Goal: Find specific page/section: Find specific page/section

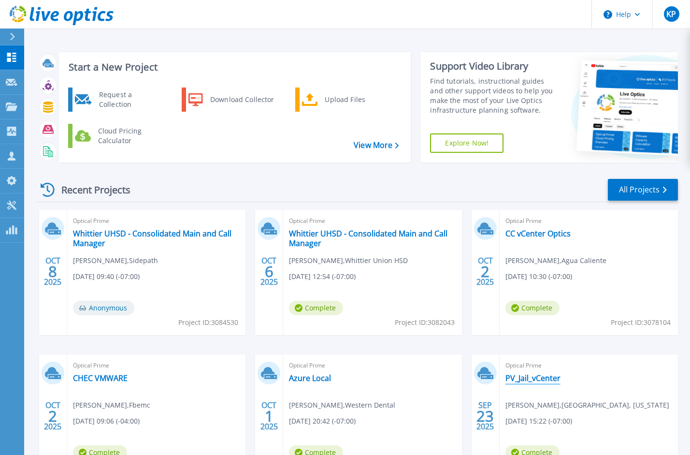
click at [544, 380] on link "PV_Jail_vCenter" at bounding box center [532, 378] width 55 height 10
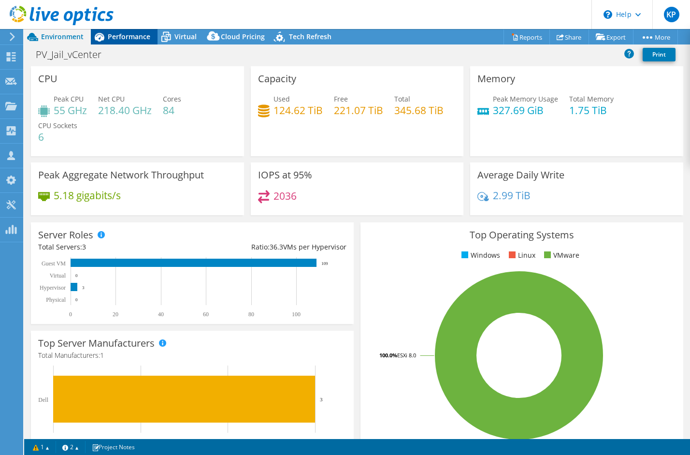
click at [115, 41] on span "Performance" at bounding box center [129, 36] width 43 height 9
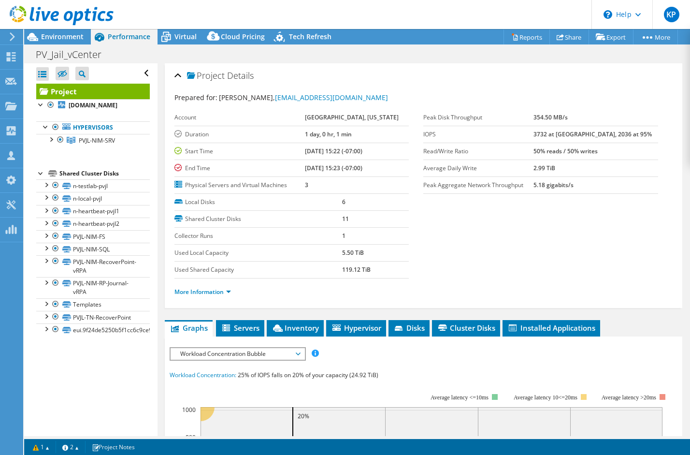
select select "USD"
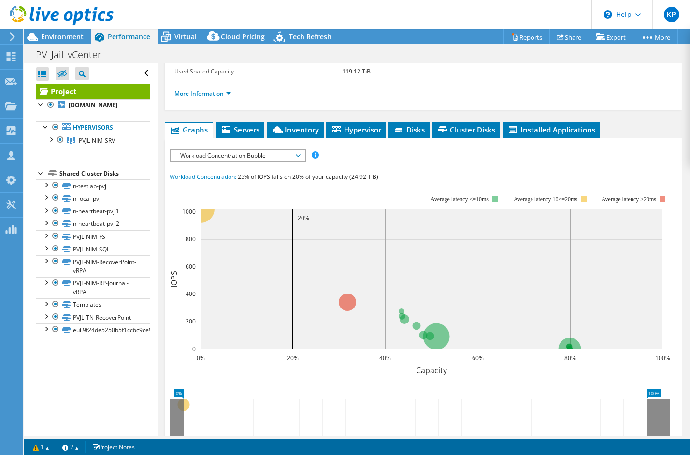
scroll to position [205, 0]
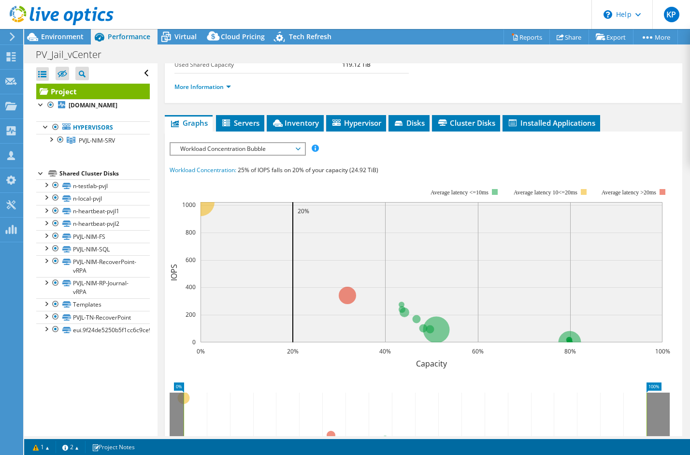
drag, startPoint x: 298, startPoint y: 123, endPoint x: 302, endPoint y: 128, distance: 6.9
click at [299, 122] on span "Inventory" at bounding box center [294, 123] width 47 height 10
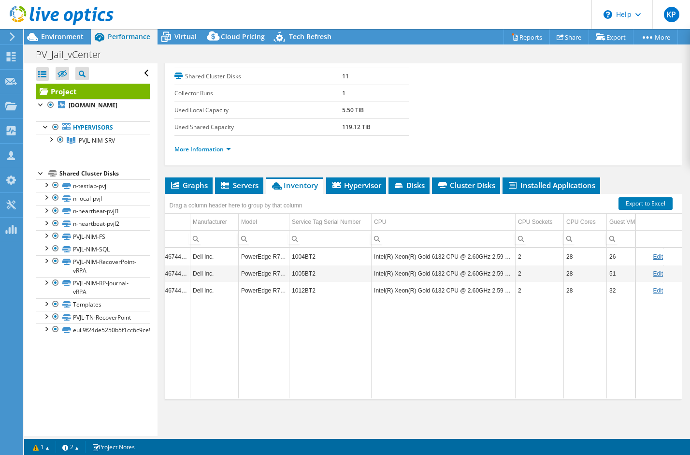
scroll to position [0, 270]
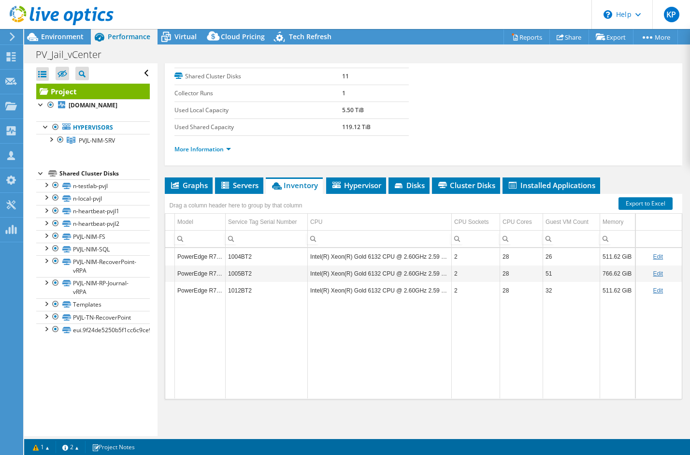
click at [39, 11] on icon at bounding box center [62, 16] width 104 height 20
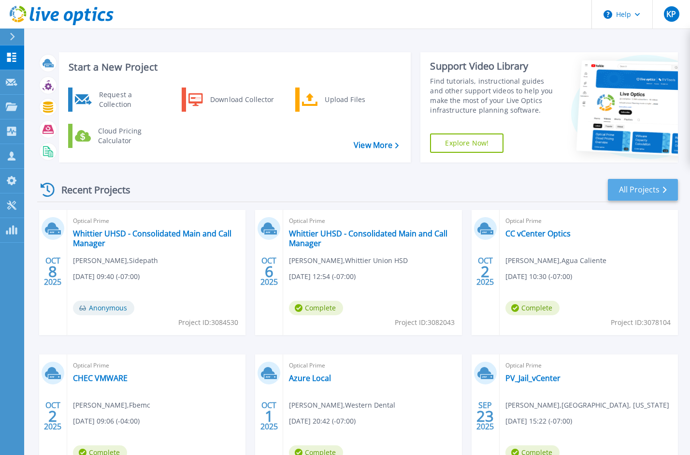
scroll to position [0, 0]
click at [638, 191] on link "All Projects" at bounding box center [643, 189] width 70 height 22
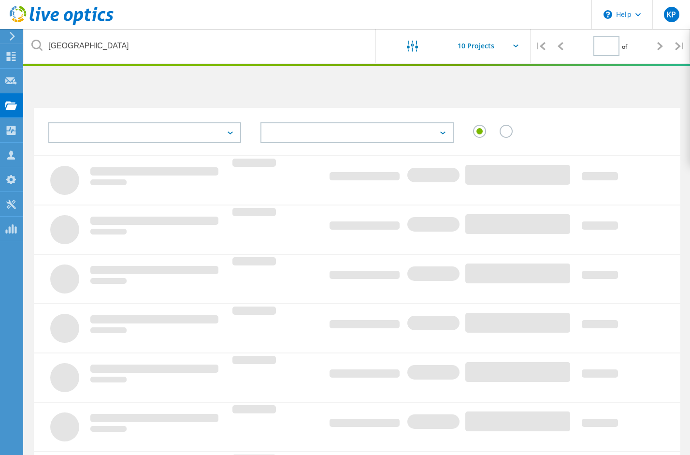
type input "1"
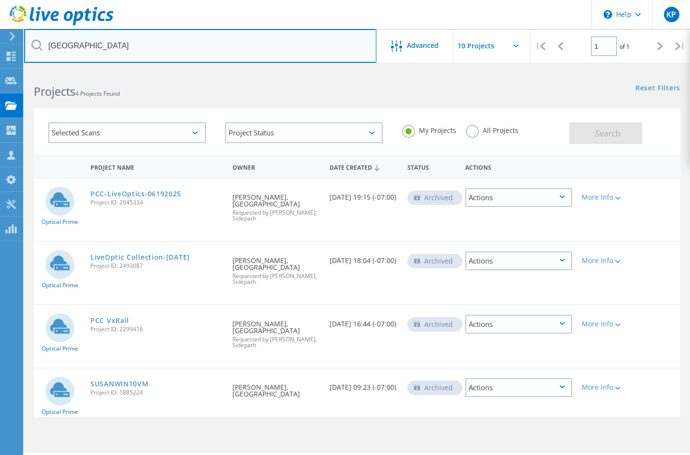
drag, startPoint x: 133, startPoint y: 43, endPoint x: -37, endPoint y: 40, distance: 169.6
click at [0, 40] on html "\n Help Explore Helpful Articles Contact Support KP Partner Team Member [PERSON…" at bounding box center [345, 240] width 690 height 481
paste input "[DOMAIN_NAME]"
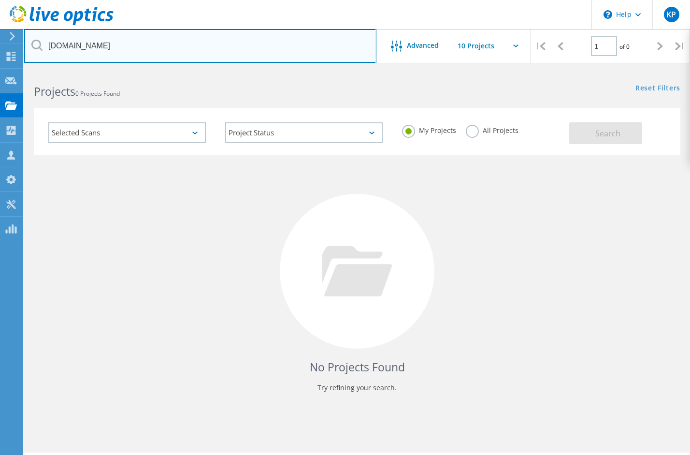
drag, startPoint x: 148, startPoint y: 46, endPoint x: -89, endPoint y: 36, distance: 236.9
click at [0, 36] on html "\n Help Explore Helpful Articles Contact Support KP Partner Team Member [PERSON…" at bounding box center [345, 240] width 690 height 481
type input "edso"
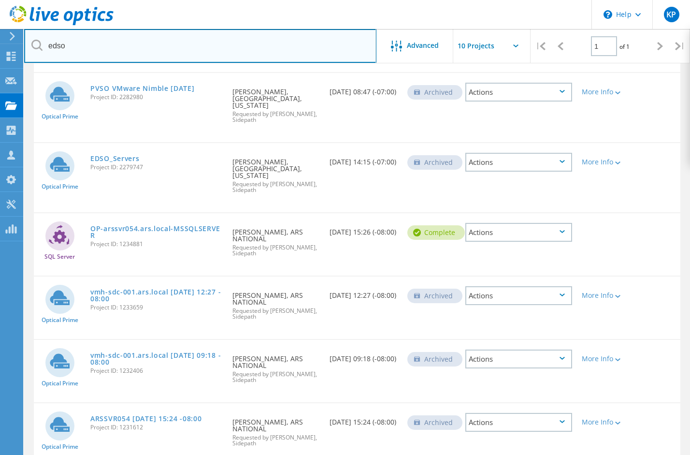
scroll to position [246, 0]
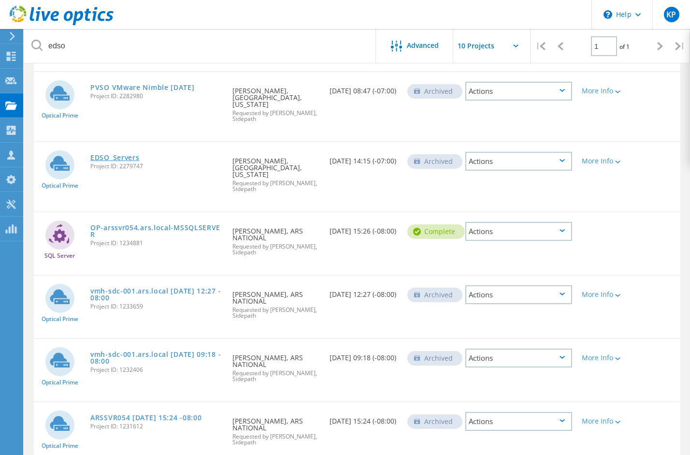
click at [122, 156] on link "EDSO_Servers" at bounding box center [114, 157] width 49 height 7
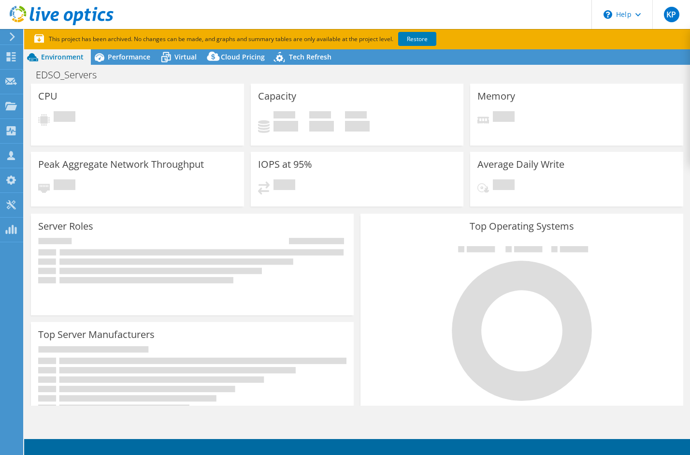
select select "USD"
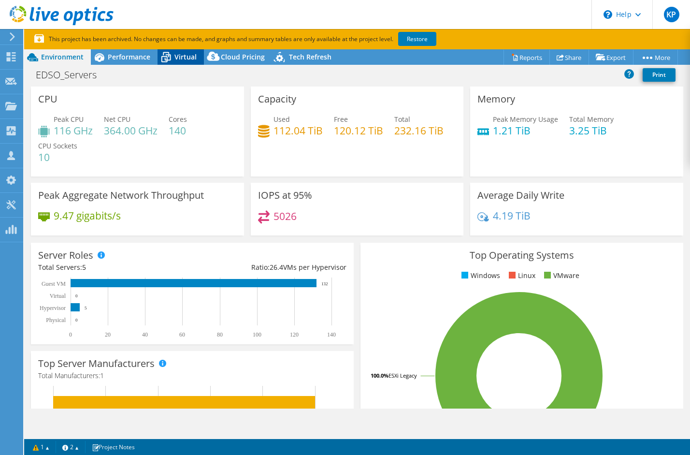
click at [176, 57] on span "Virtual" at bounding box center [185, 56] width 22 height 9
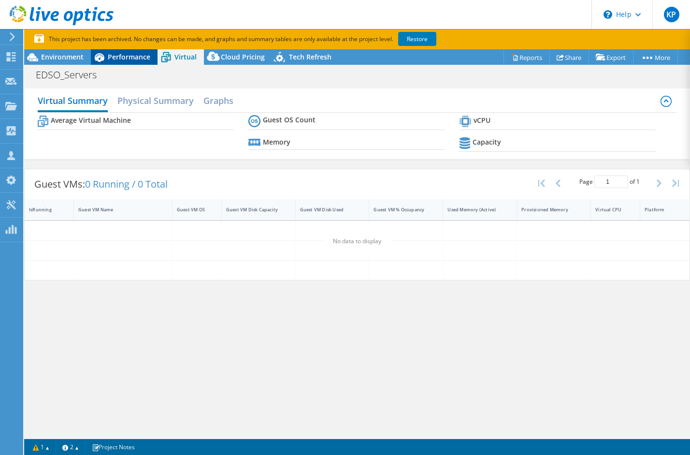
click at [112, 57] on span "Performance" at bounding box center [129, 56] width 43 height 9
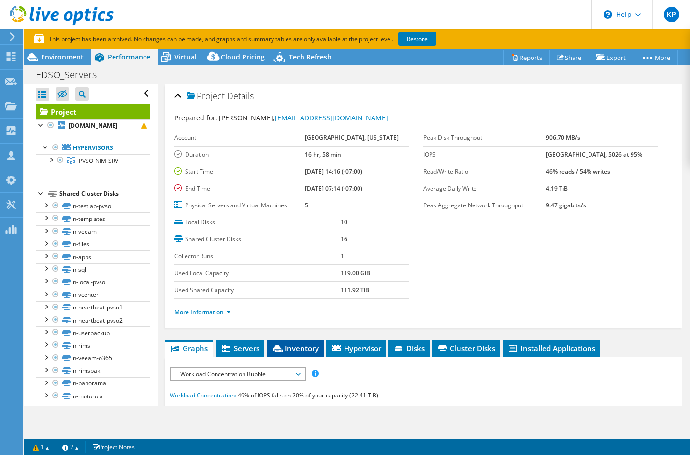
click at [302, 354] on li "Inventory" at bounding box center [295, 348] width 57 height 16
